Goal: Check status

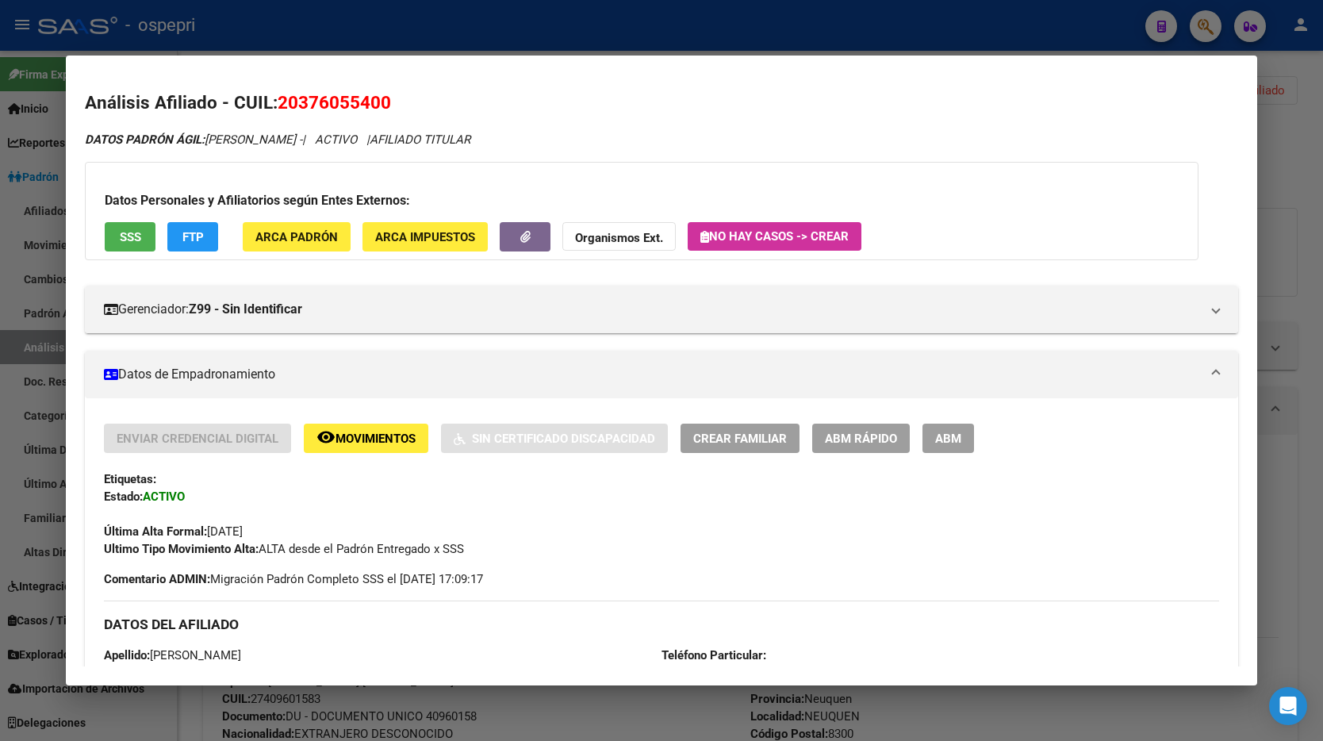
click at [1254, 113] on mat-dialog-content "Análisis Afiliado - CUIL: 20376055400 DATOS PADRÓN ÁGIL: [PERSON_NAME] - | ACTI…" at bounding box center [661, 371] width 1191 height 592
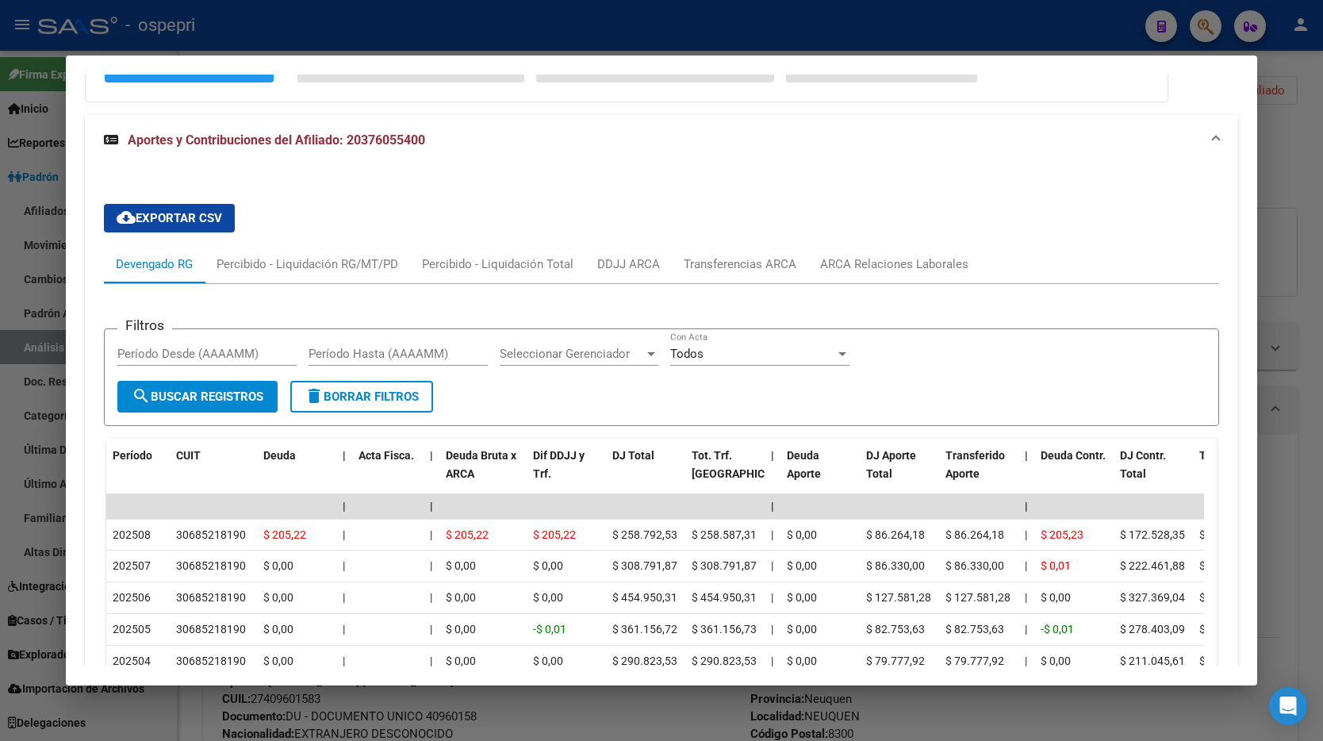
drag, startPoint x: 1276, startPoint y: 85, endPoint x: 1207, endPoint y: 31, distance: 87.0
click at [1264, 76] on div at bounding box center [661, 370] width 1323 height 741
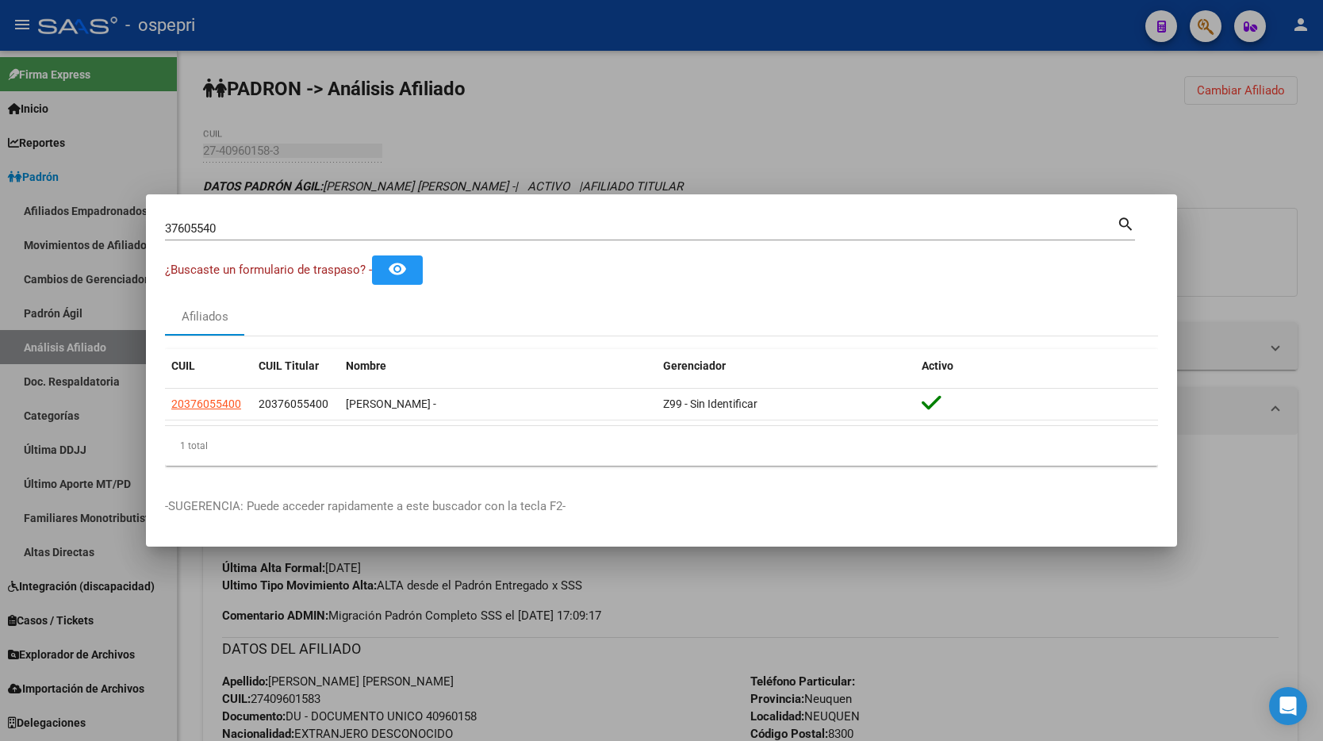
click at [265, 227] on input "37605540" at bounding box center [641, 228] width 952 height 14
paste input "27091028"
type input "27091028"
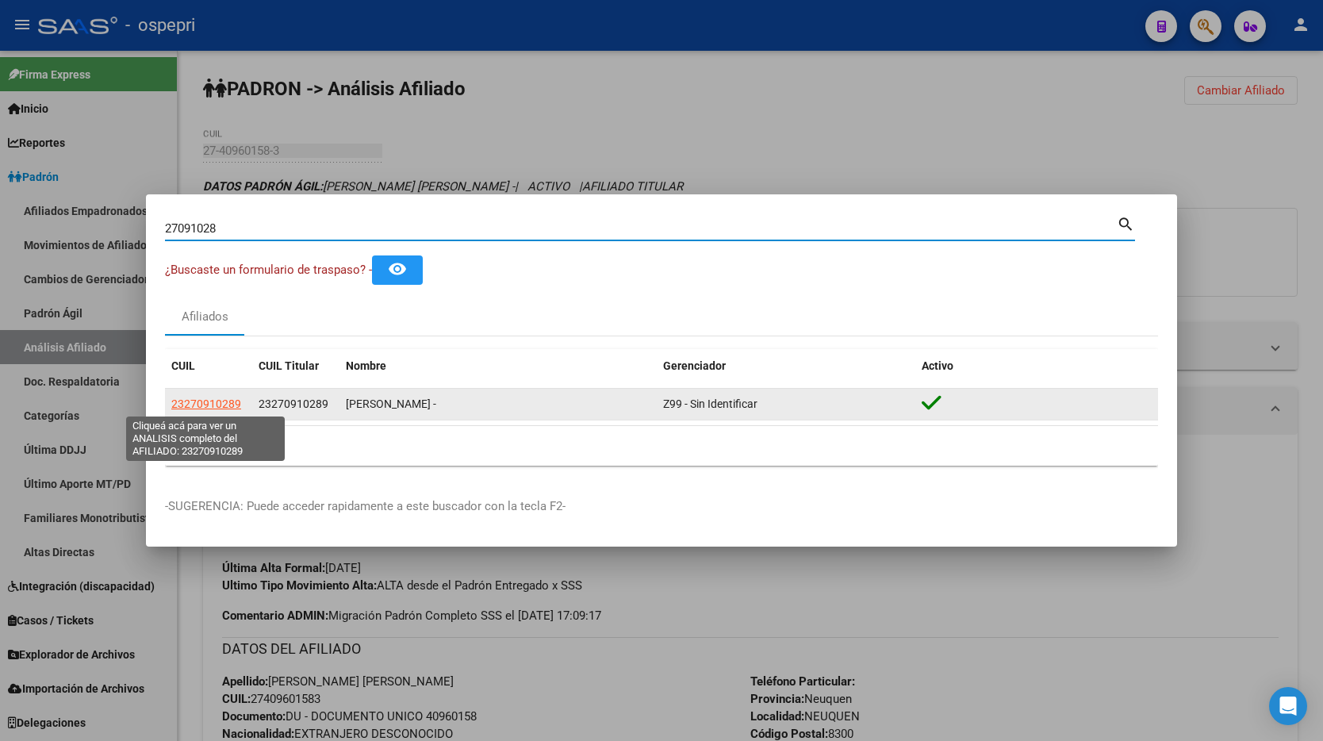
click at [210, 405] on span "23270910289" at bounding box center [206, 403] width 70 height 13
type textarea "23270910289"
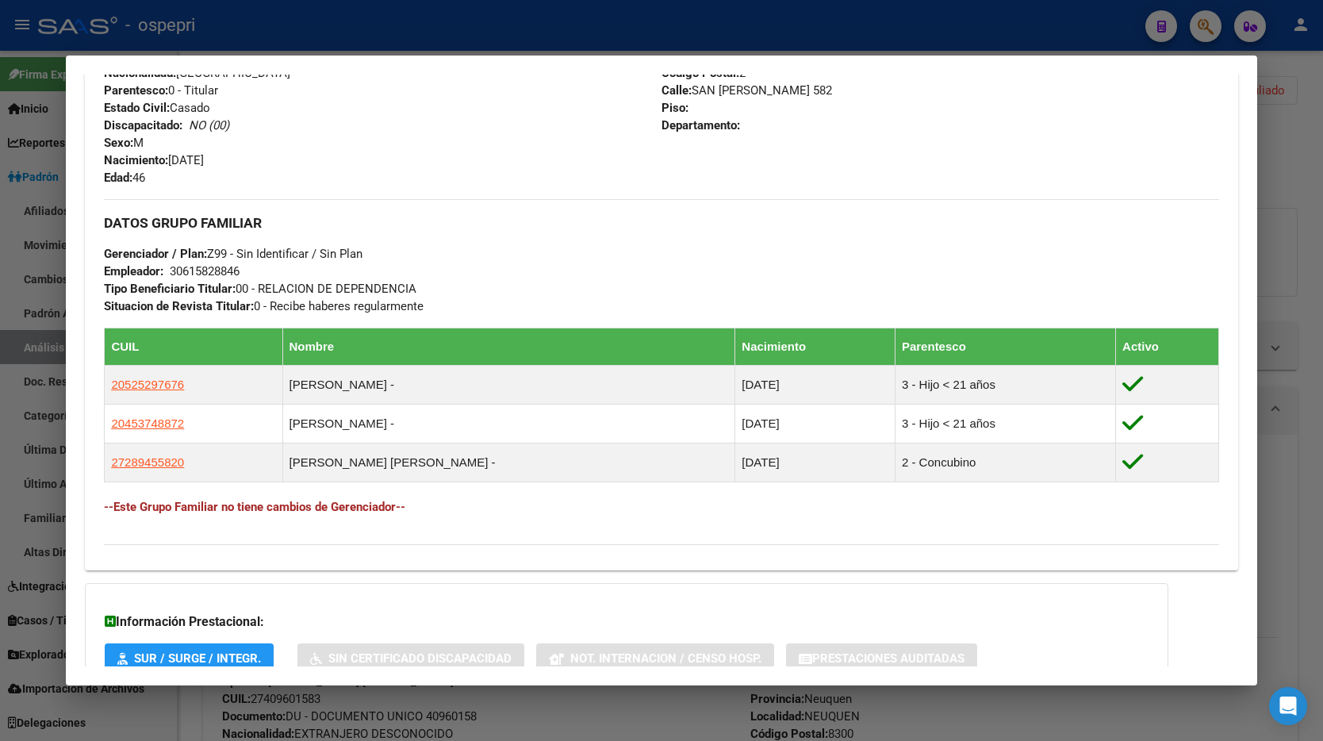
scroll to position [747, 0]
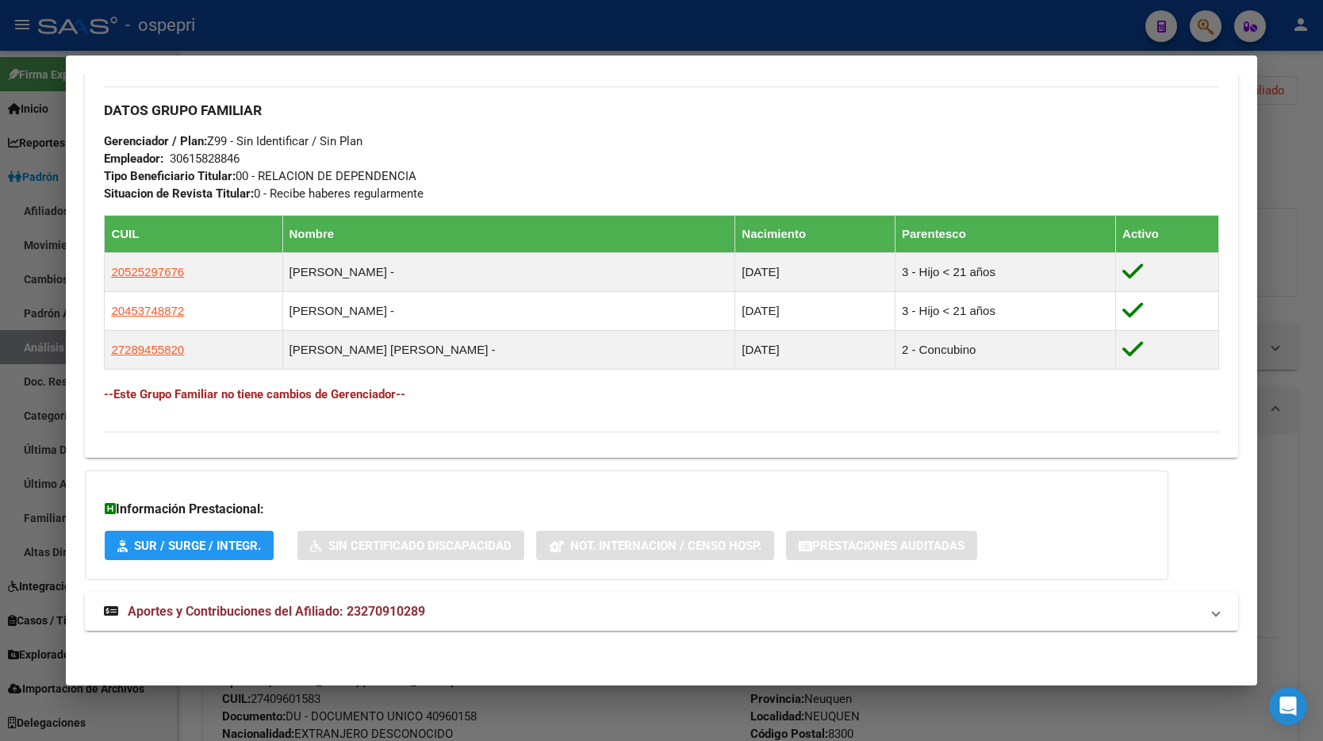
click at [438, 608] on mat-panel-title "Aportes y Contribuciones del Afiliado: 23270910289" at bounding box center [652, 611] width 1096 height 19
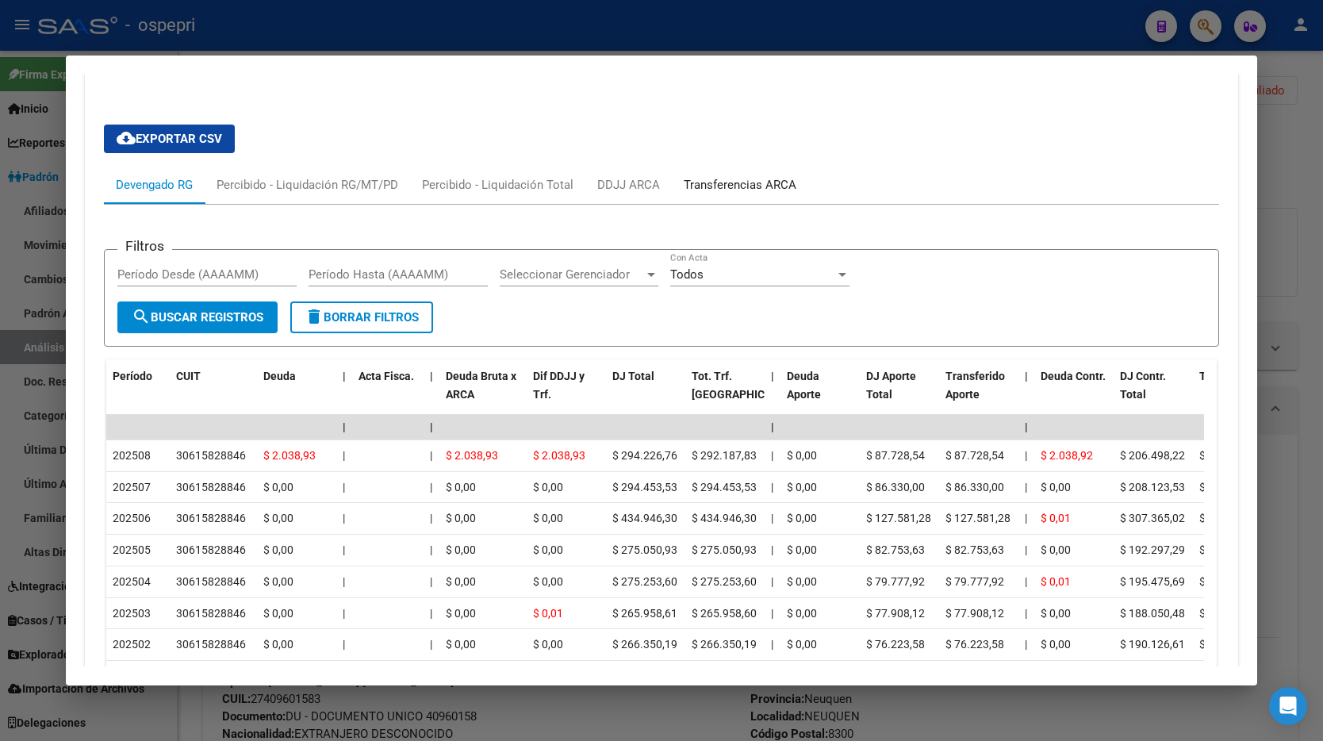
click at [704, 189] on div "Transferencias ARCA" at bounding box center [740, 184] width 113 height 17
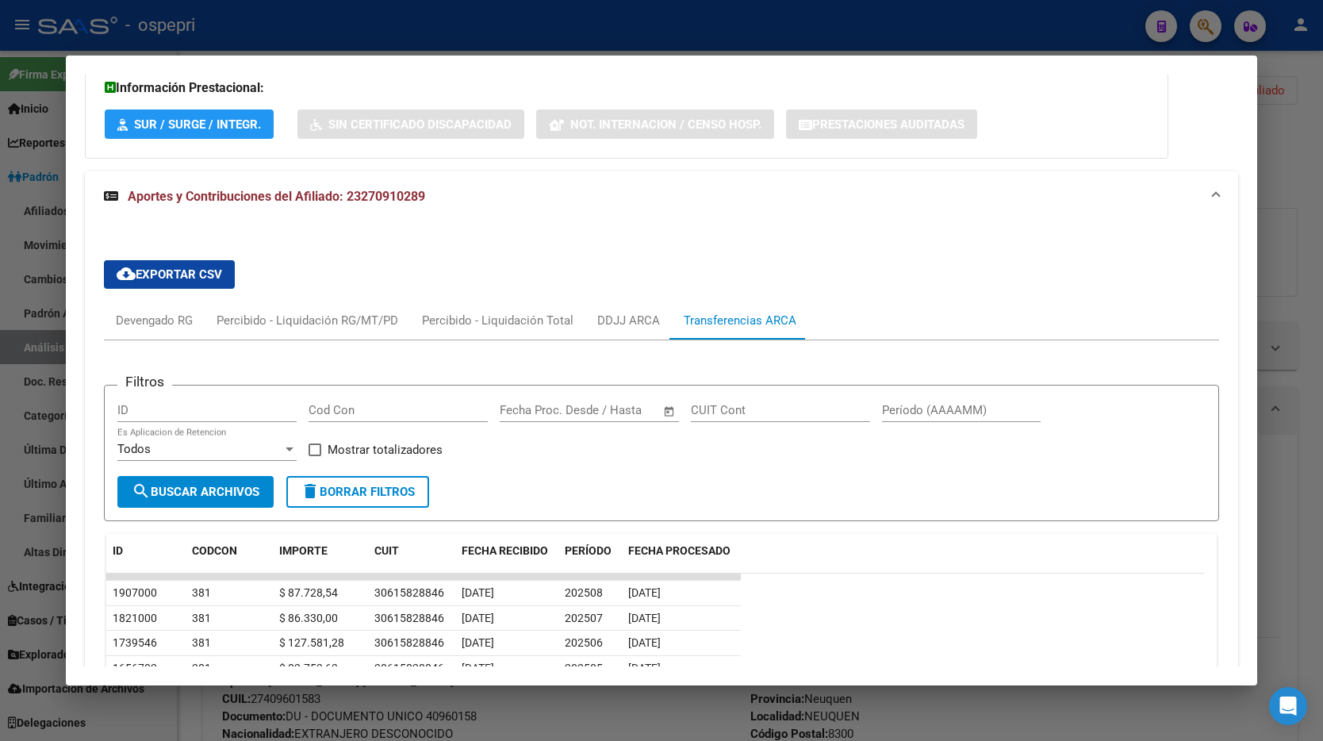
scroll to position [1304, 0]
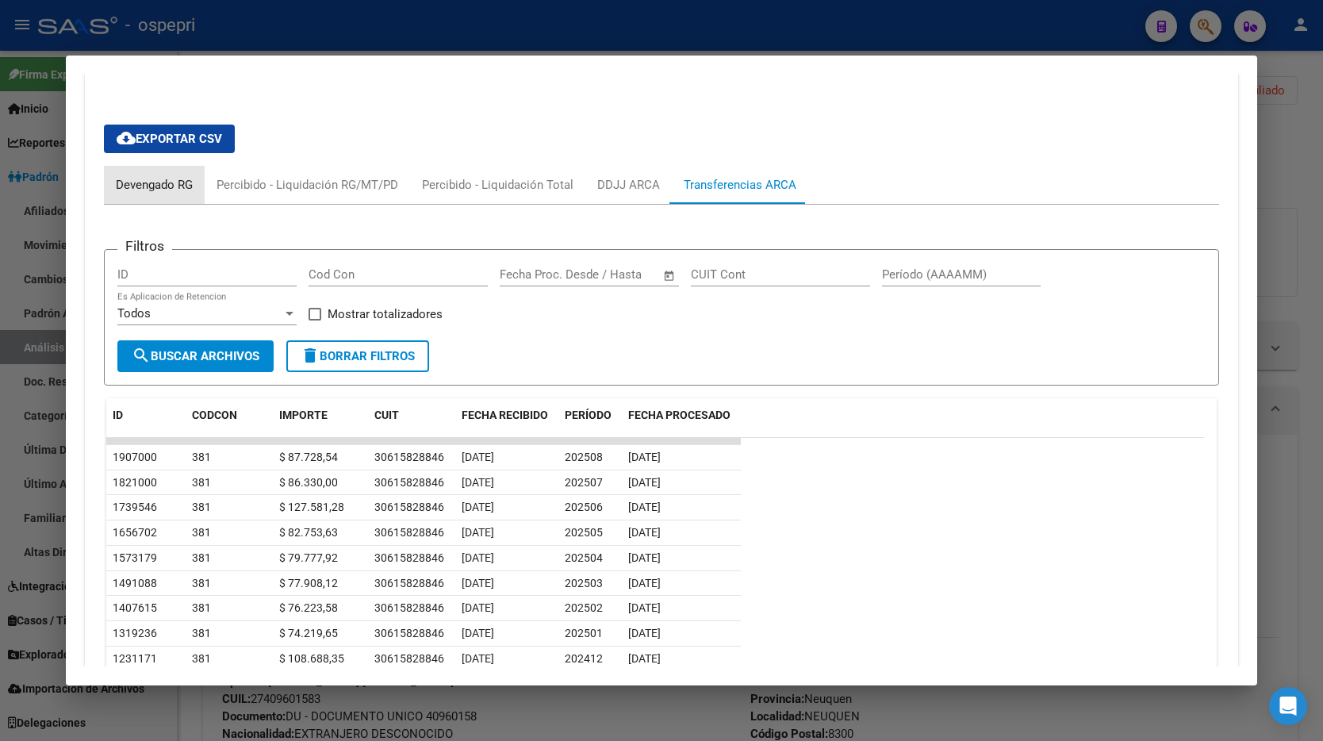
click at [154, 191] on div "Devengado RG" at bounding box center [154, 184] width 77 height 17
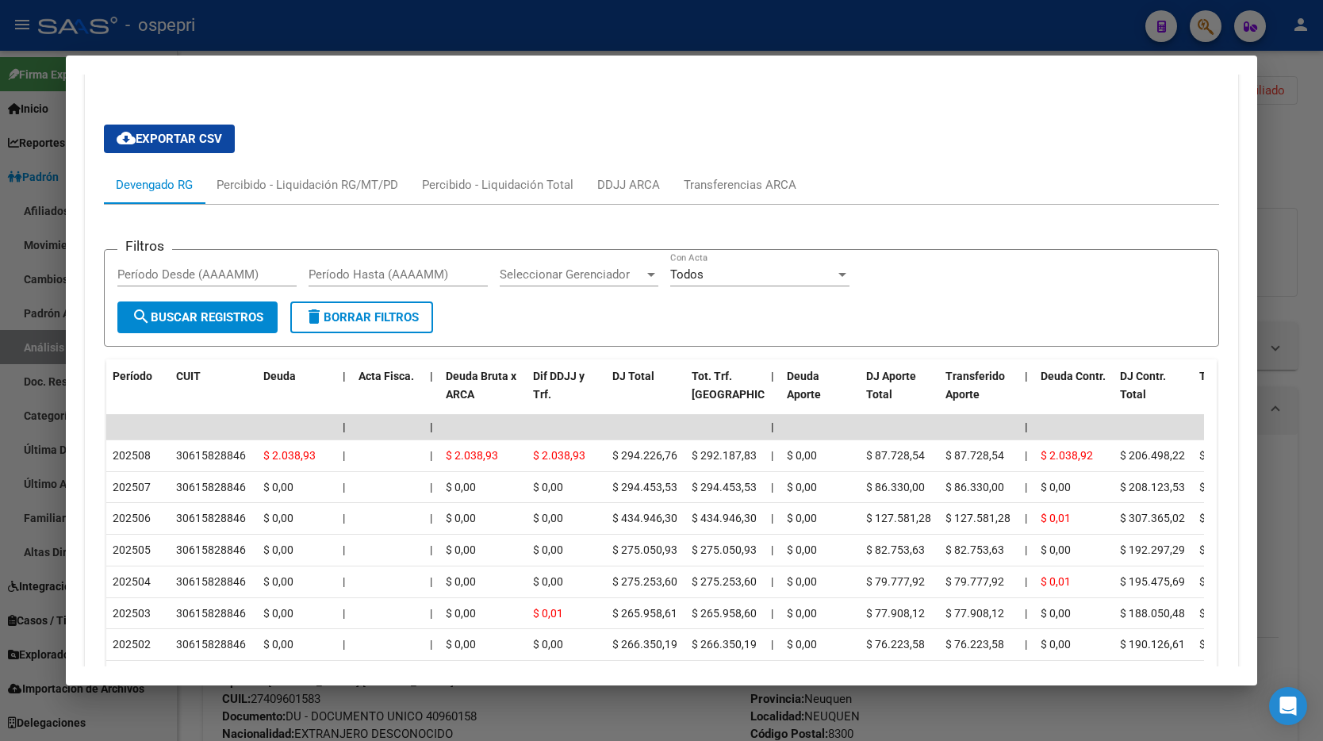
drag, startPoint x: 1278, startPoint y: 156, endPoint x: 880, endPoint y: 21, distance: 420.4
click at [1276, 154] on div at bounding box center [661, 370] width 1323 height 741
